Goal: Navigation & Orientation: Find specific page/section

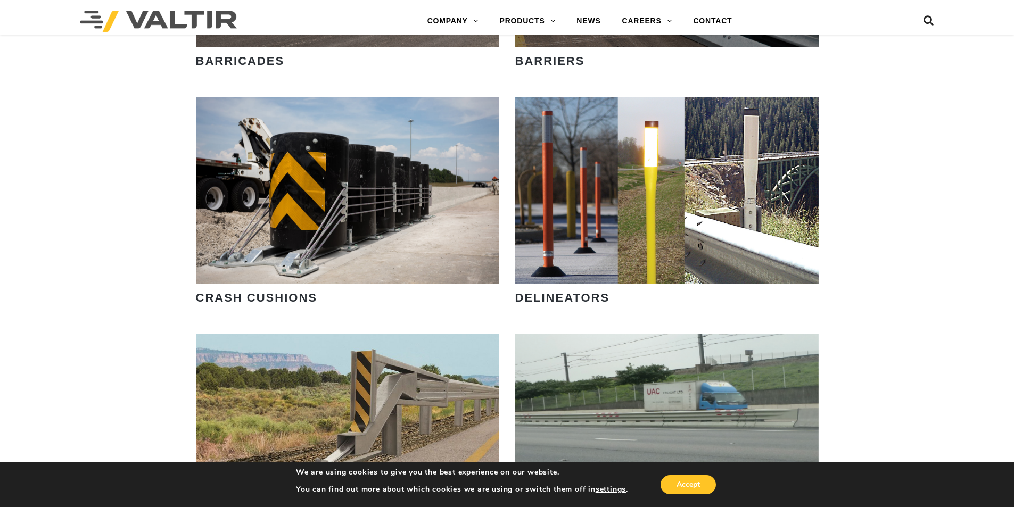
scroll to position [745, 0]
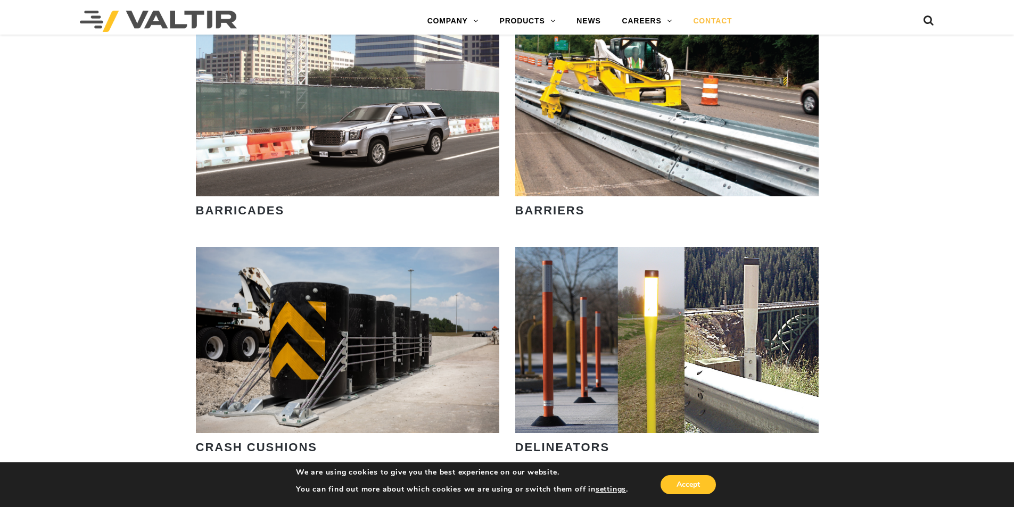
click at [717, 18] on link "CONTACT" at bounding box center [712, 21] width 60 height 21
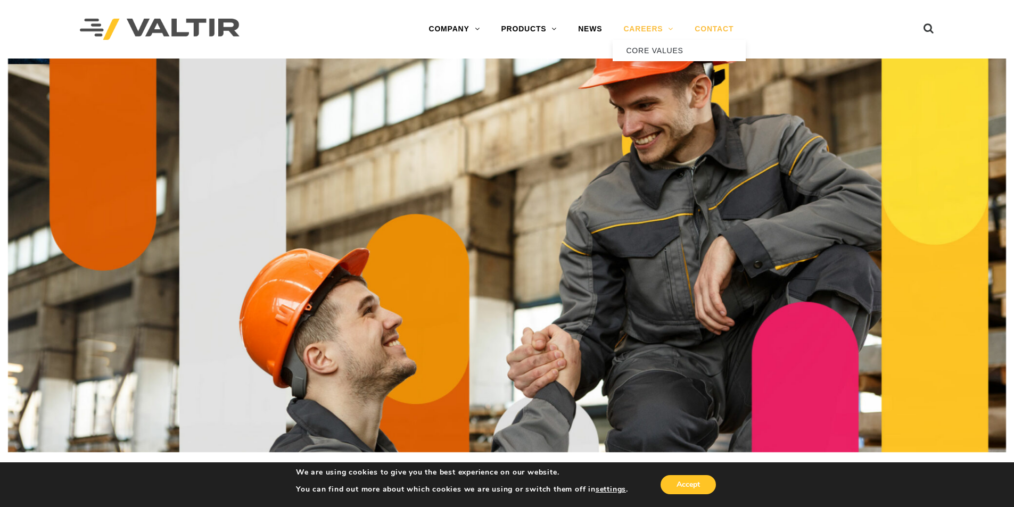
click at [657, 28] on link "CAREERS" at bounding box center [648, 29] width 71 height 21
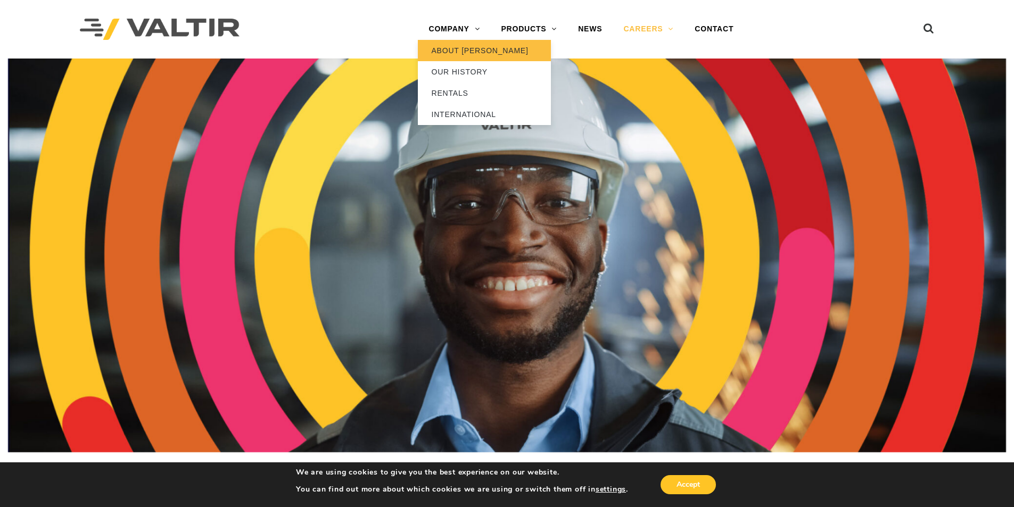
click at [470, 45] on link "ABOUT [PERSON_NAME]" at bounding box center [484, 50] width 133 height 21
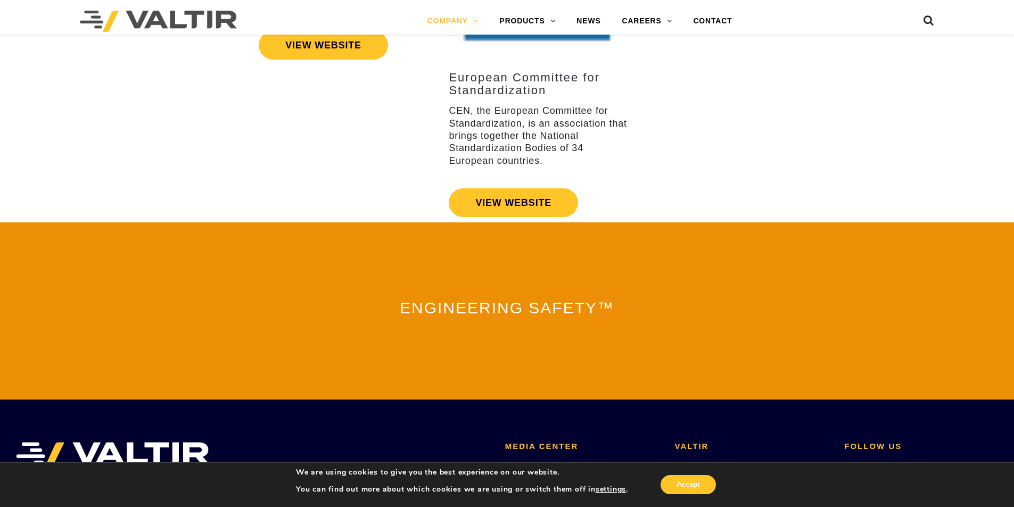
scroll to position [2335, 0]
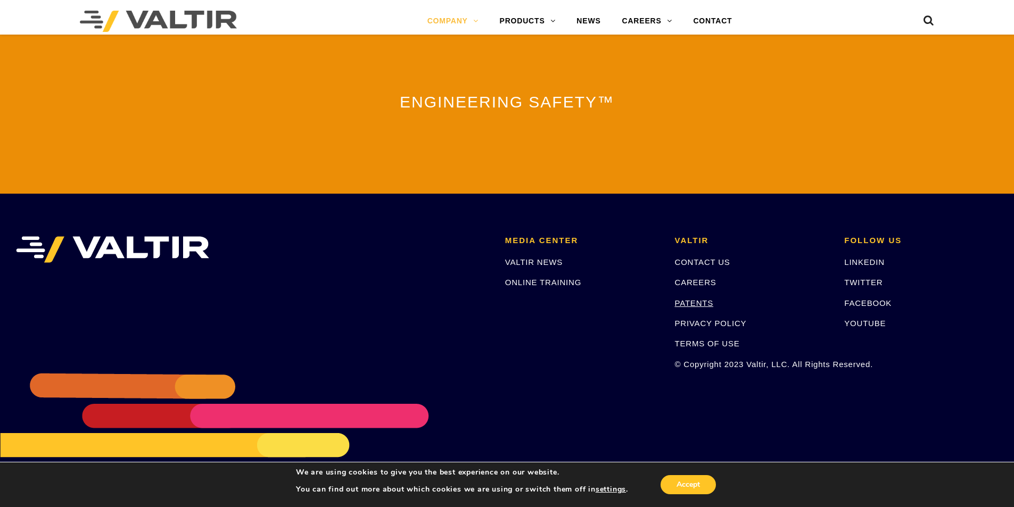
click at [697, 299] on link "PATENTS" at bounding box center [694, 303] width 39 height 9
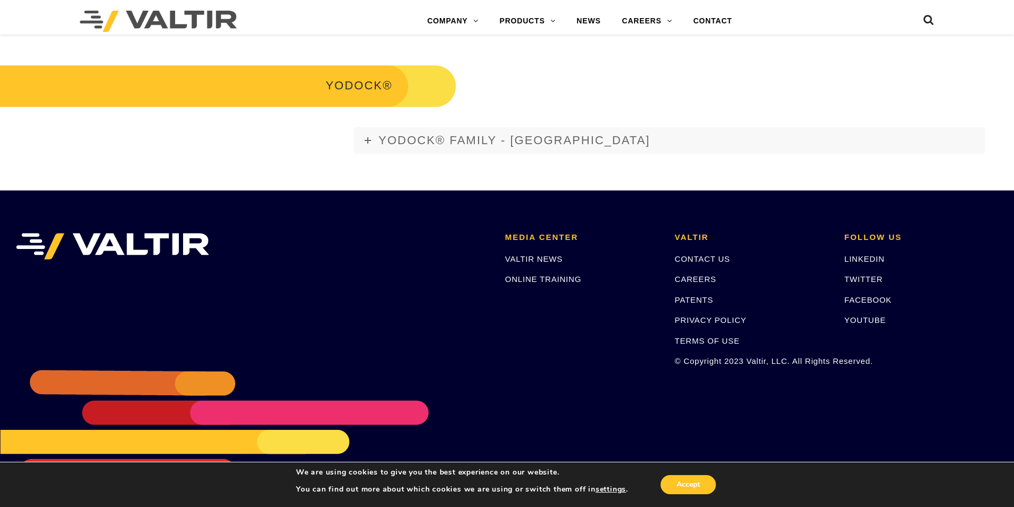
scroll to position [2049, 0]
